Goal: Task Accomplishment & Management: Use online tool/utility

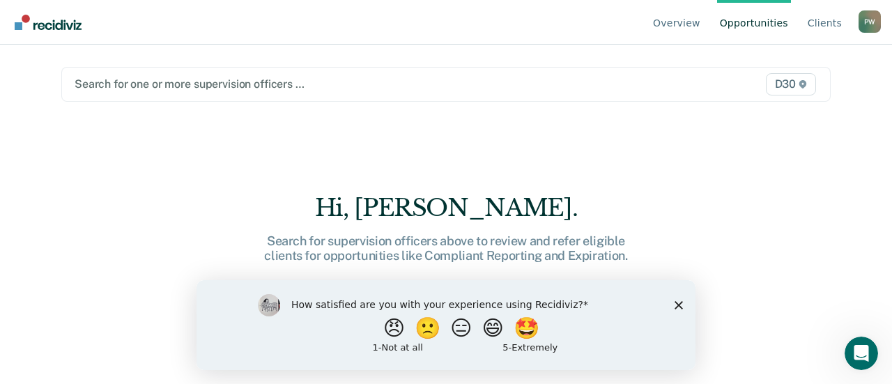
click at [680, 301] on icon "Close survey" at bounding box center [679, 304] width 8 height 8
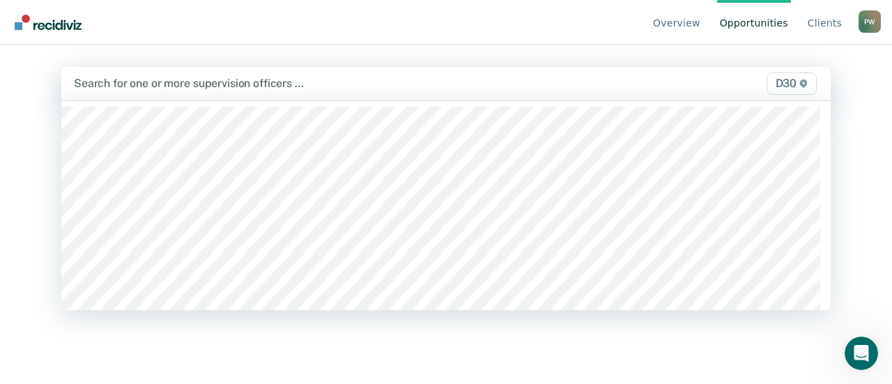
click at [778, 86] on span "D30" at bounding box center [792, 83] width 50 height 22
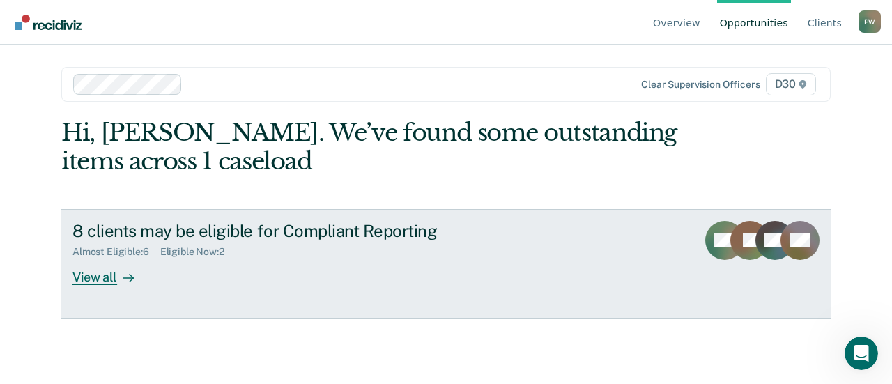
click at [99, 275] on div "View all" at bounding box center [111, 271] width 78 height 27
